Goal: Information Seeking & Learning: Learn about a topic

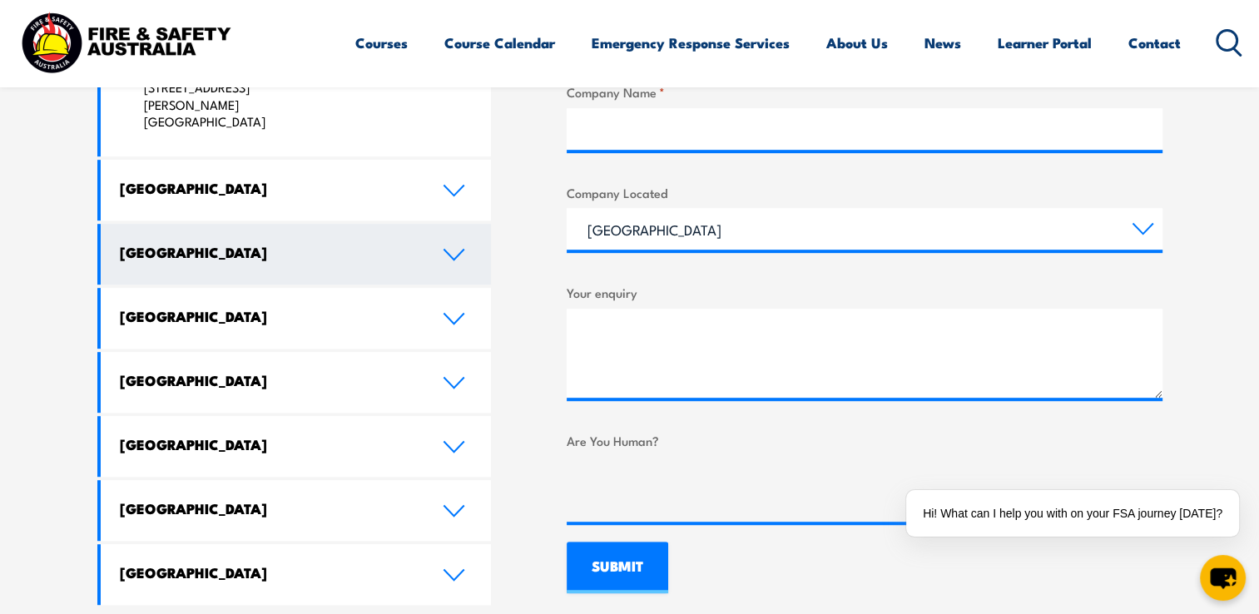
scroll to position [749, 0]
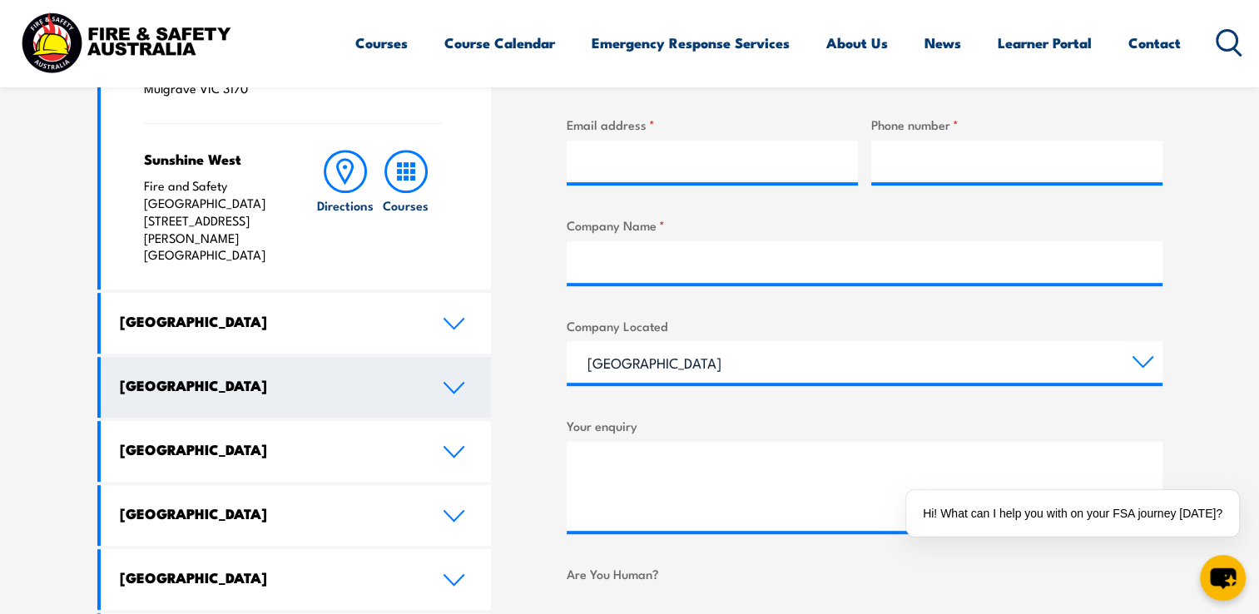
click at [444, 381] on icon at bounding box center [454, 387] width 22 height 13
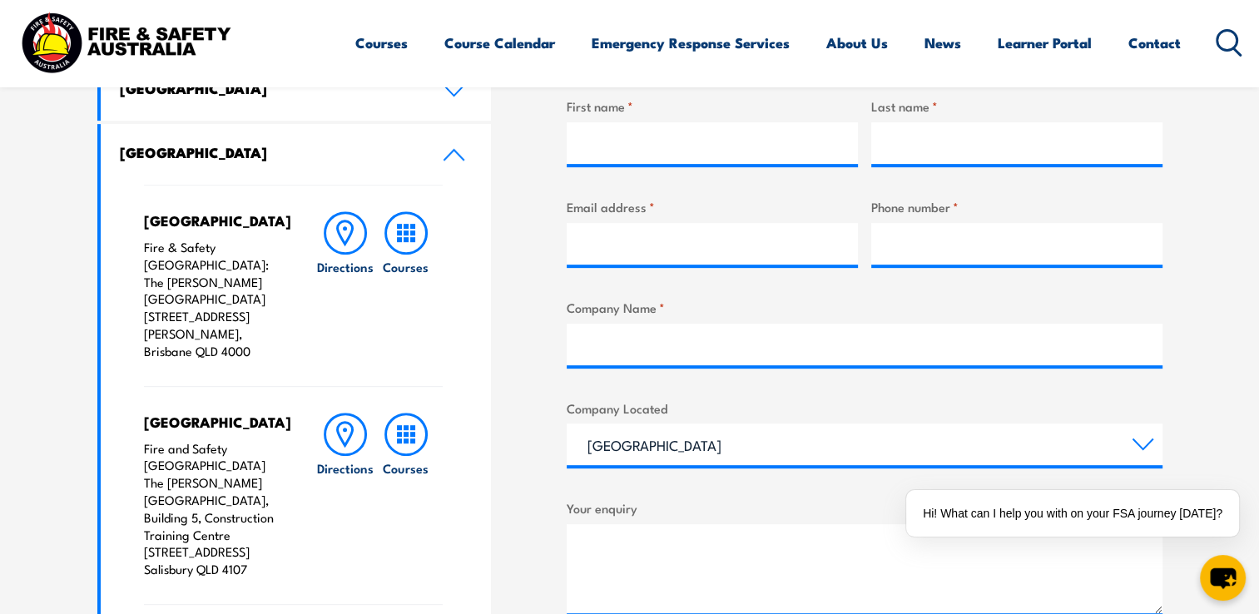
scroll to position [665, 0]
click at [406, 235] on rect at bounding box center [405, 233] width 5 height 5
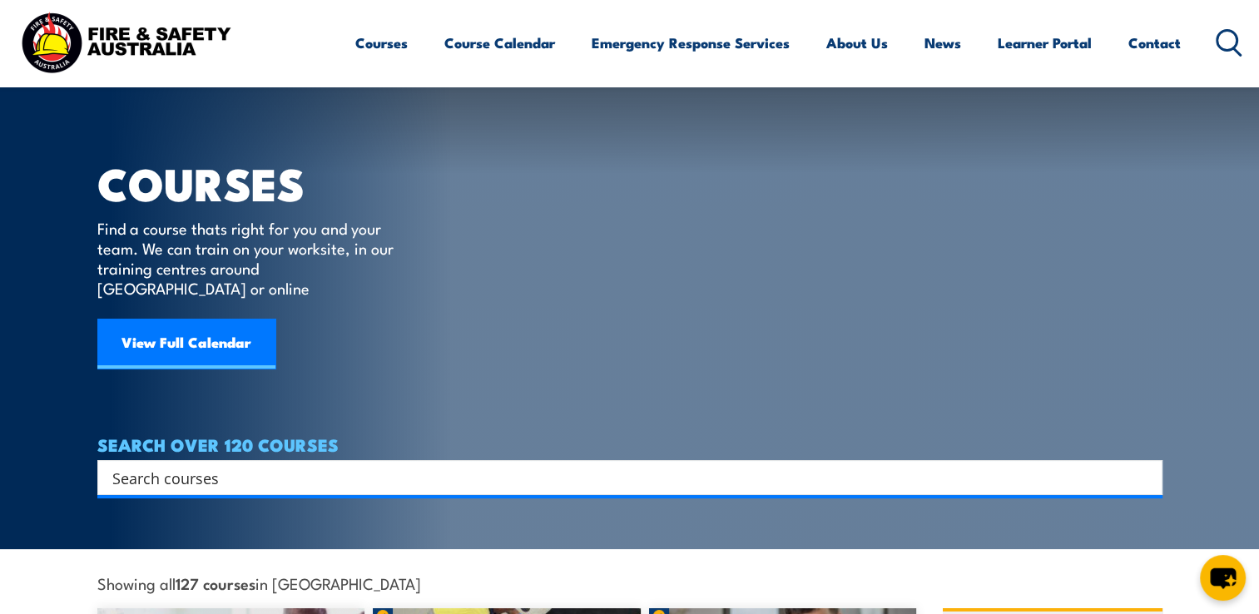
scroll to position [166, 0]
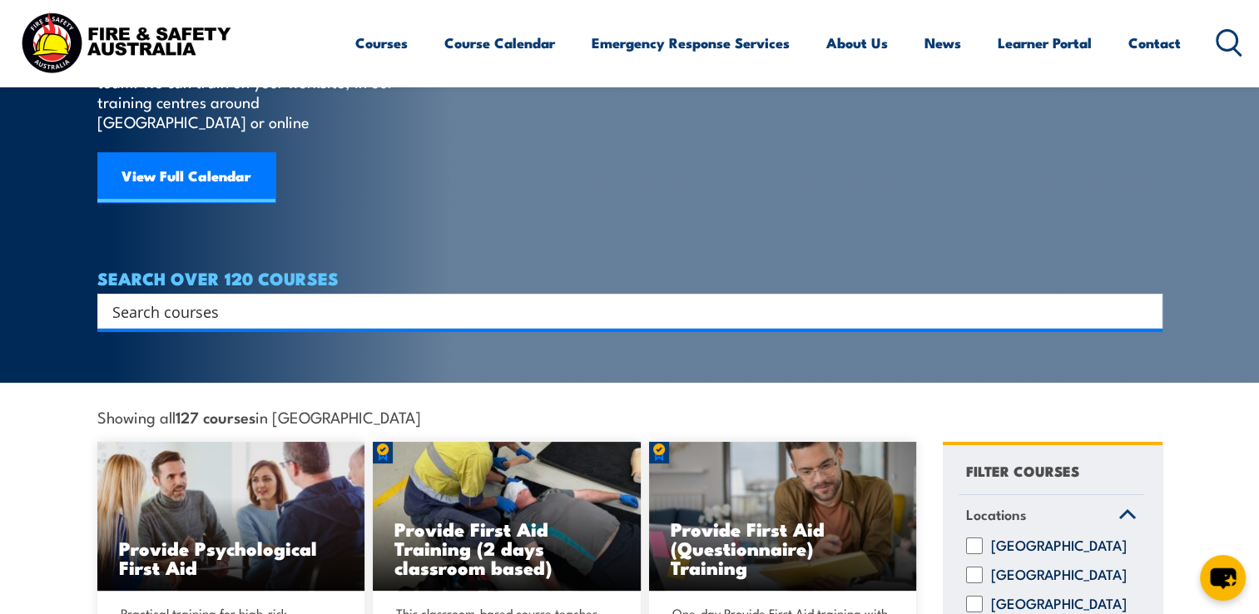
click at [176, 299] on input "Search input" at bounding box center [618, 311] width 1013 height 25
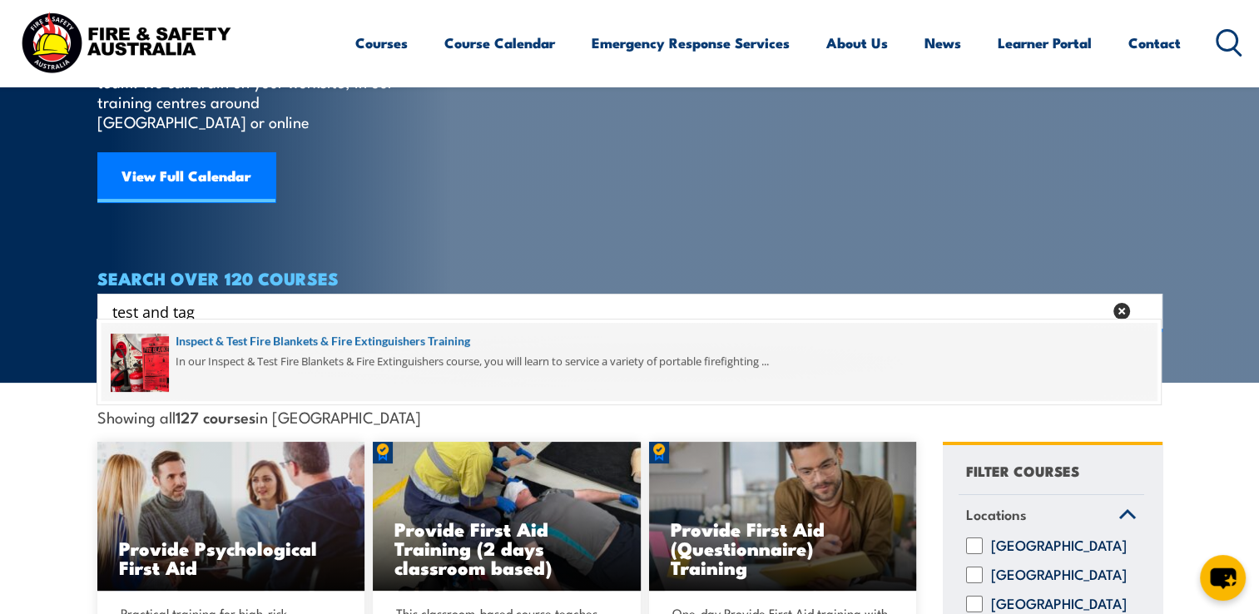
type input "test and tag"
click at [313, 342] on span at bounding box center [628, 362] width 1055 height 78
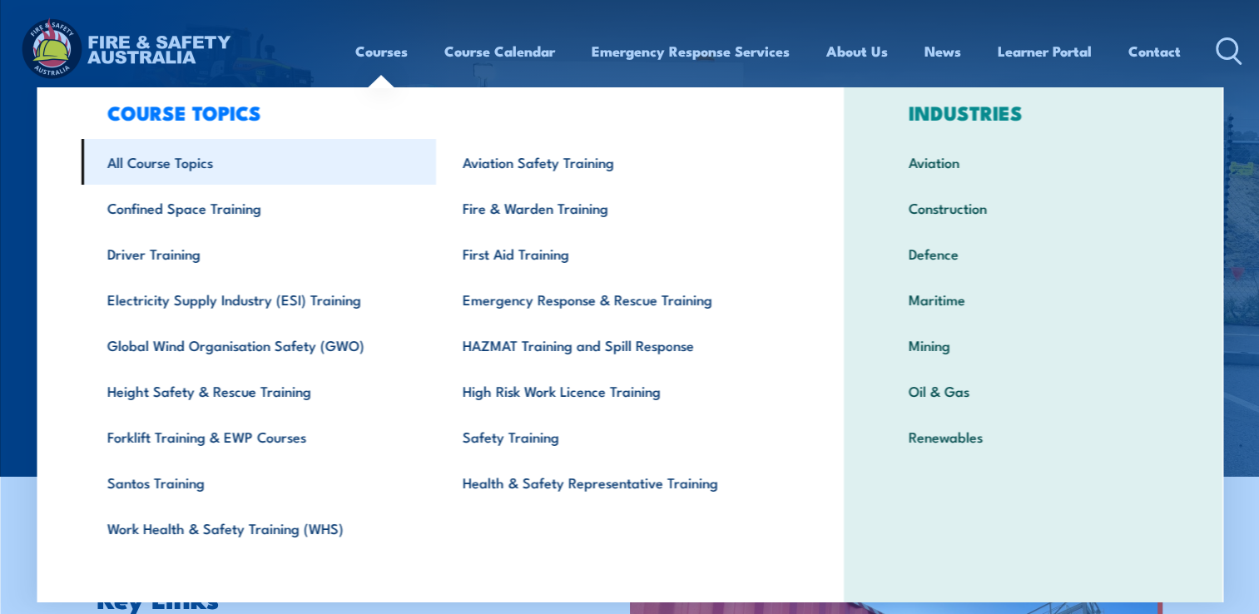
scroll to position [51, 0]
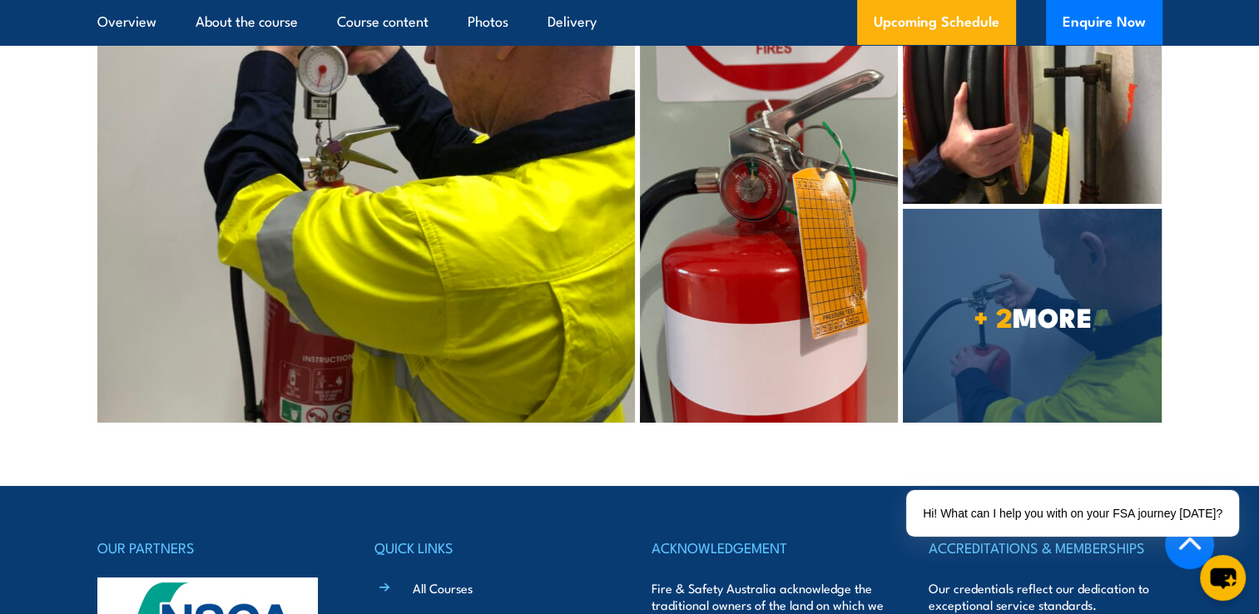
scroll to position [6488, 0]
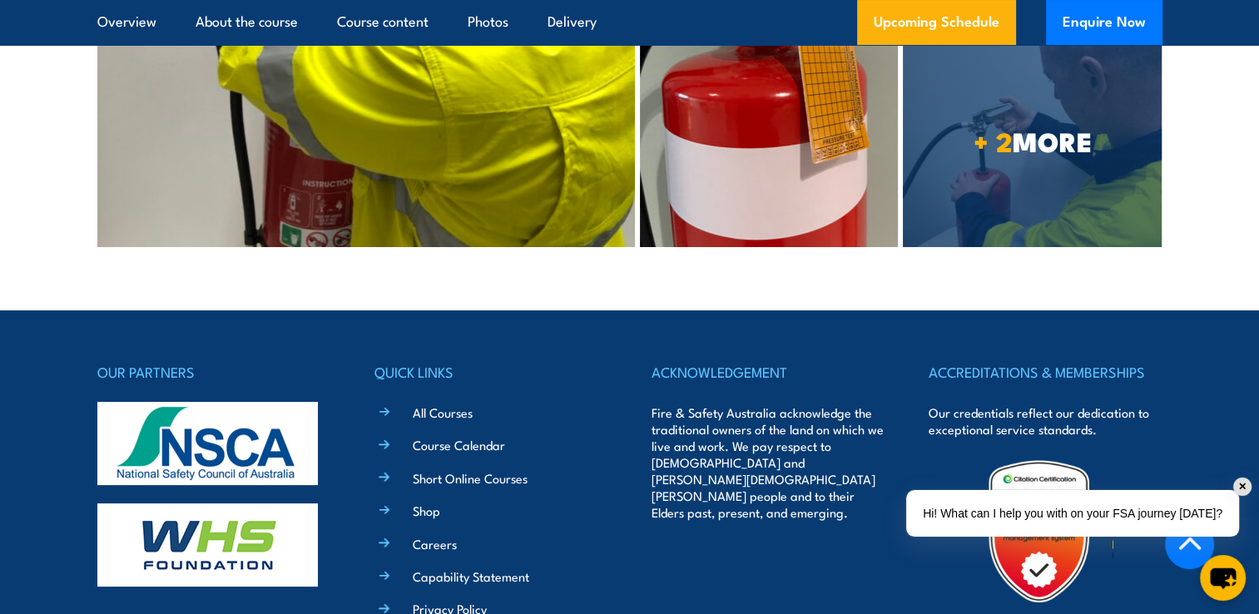
click at [975, 512] on div "Hi! What can I help you with on your FSA journey [DATE]?" at bounding box center [1072, 513] width 333 height 47
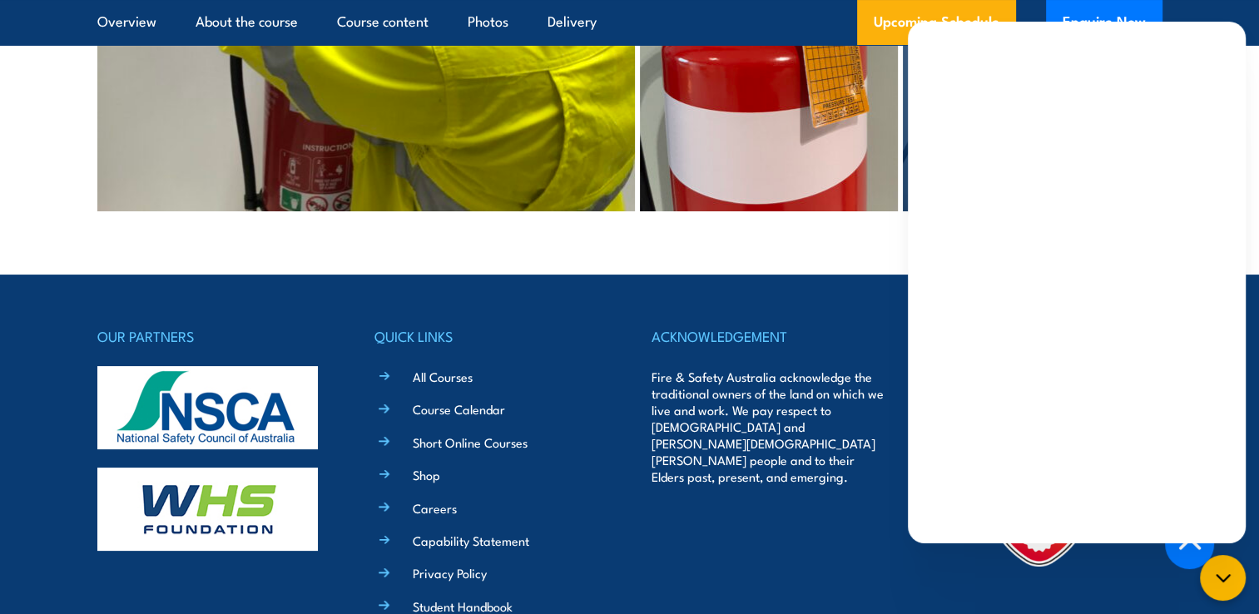
scroll to position [6542, 0]
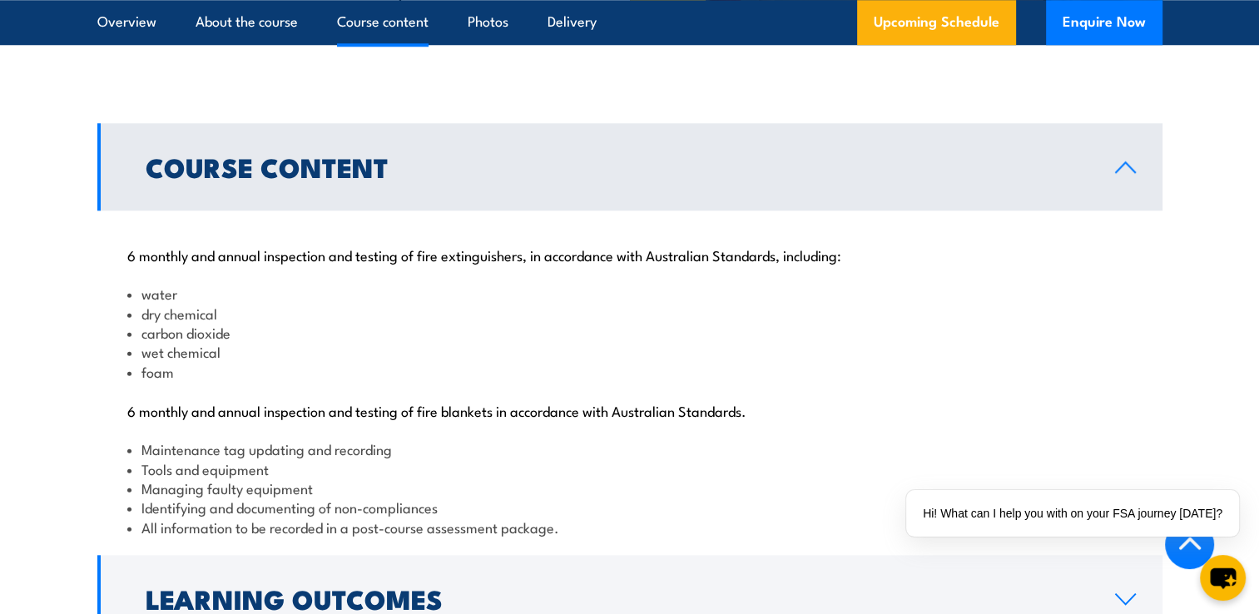
scroll to position [1830, 0]
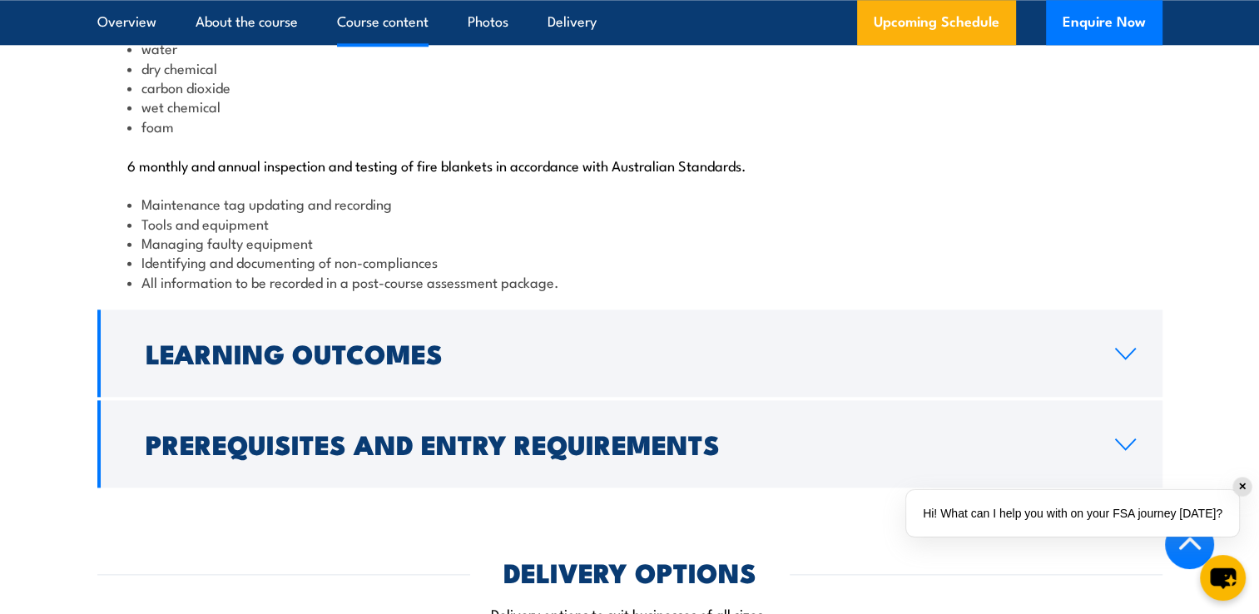
click at [1026, 507] on div "Hi! What can I help you with on your FSA journey [DATE]?" at bounding box center [1072, 513] width 333 height 47
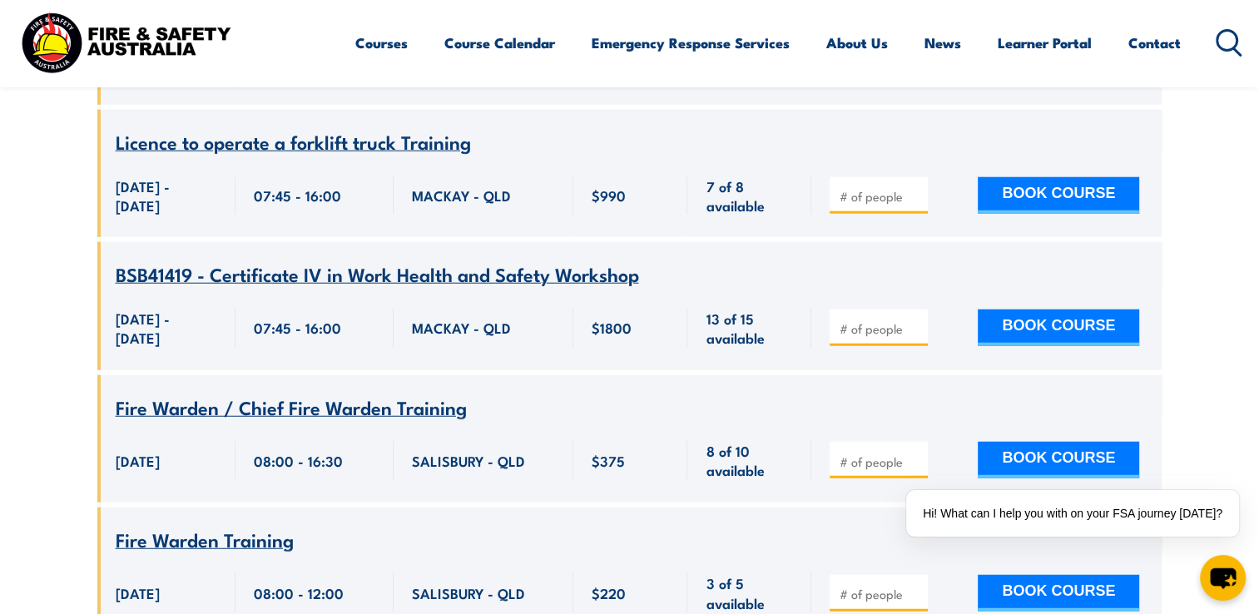
scroll to position [4292, 0]
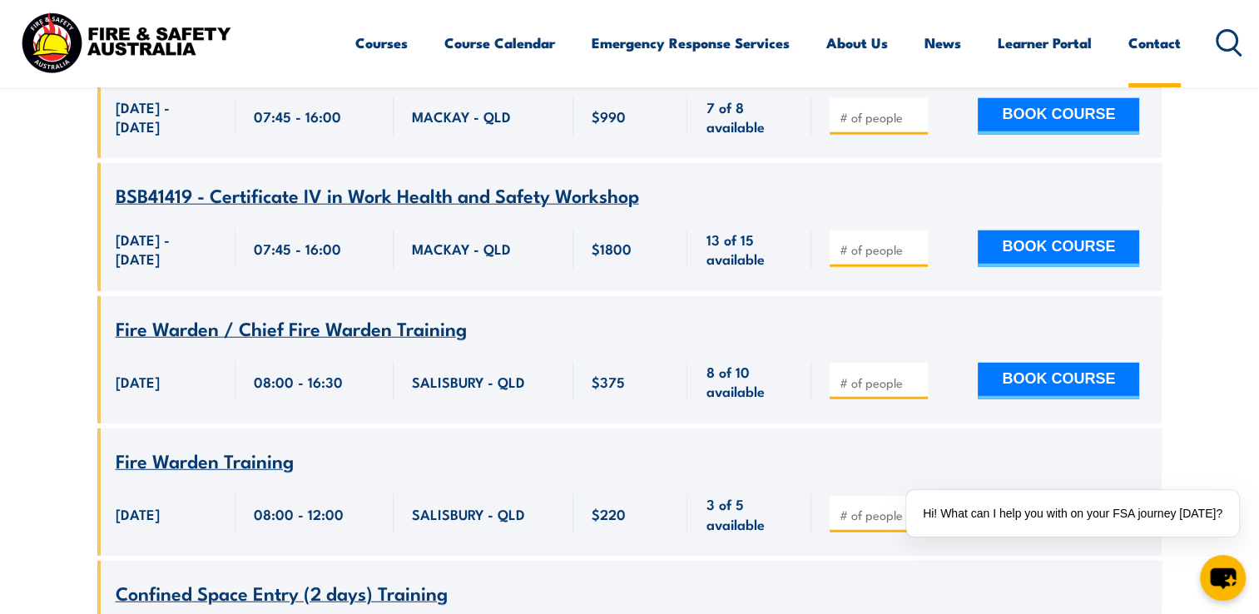
click at [1139, 43] on link "Contact" at bounding box center [1154, 43] width 52 height 44
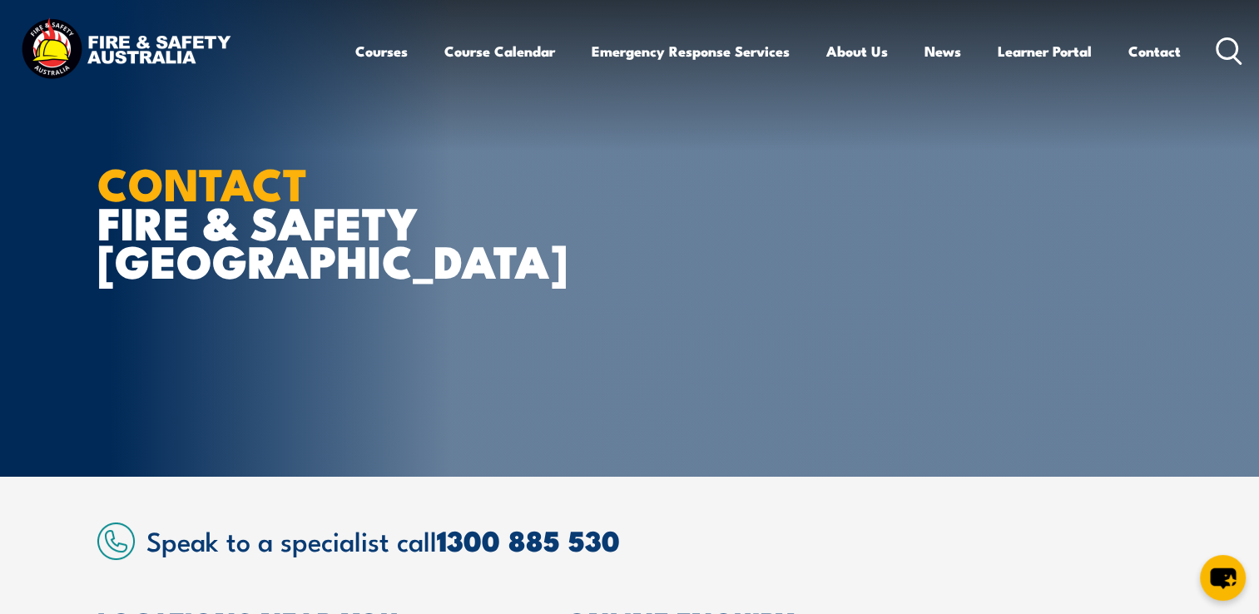
click at [572, 357] on article "CONTACT FIRE & SAFETY [GEOGRAPHIC_DATA]" at bounding box center [629, 238] width 1065 height 477
